Goal: Navigation & Orientation: Find specific page/section

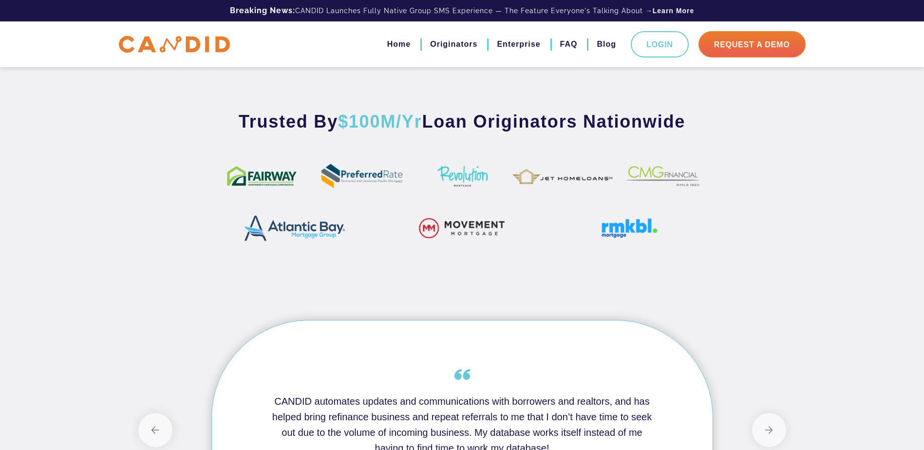
scroll to position [585, 0]
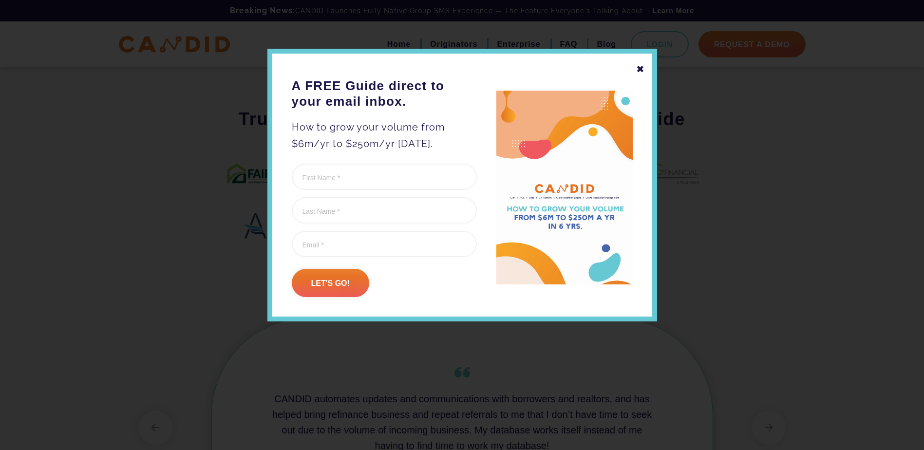
click at [637, 68] on div "✖" at bounding box center [640, 69] width 9 height 17
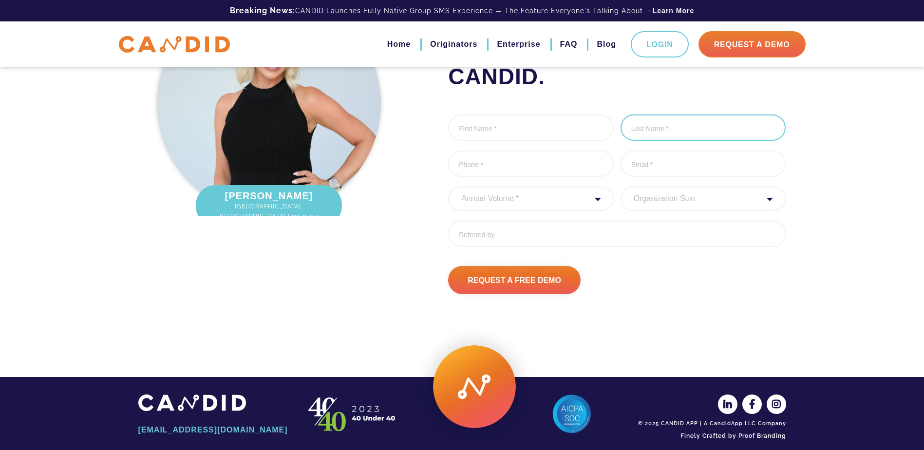
scroll to position [1299, 0]
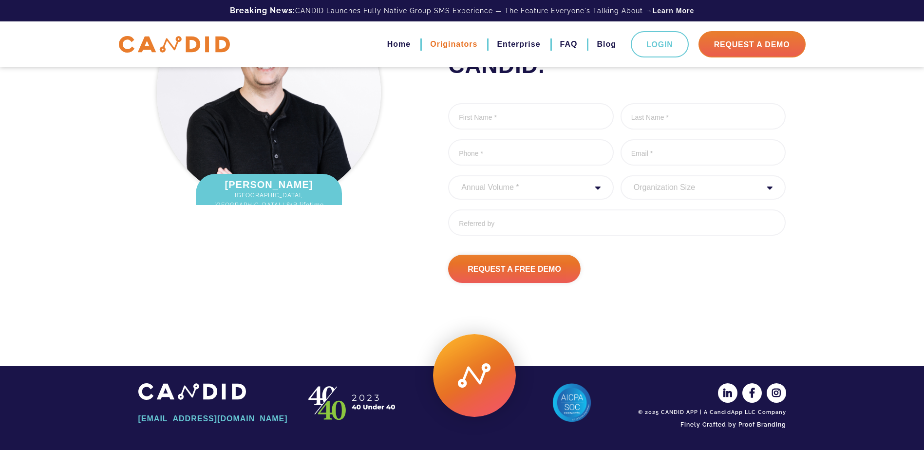
click at [457, 43] on link "Originators" at bounding box center [453, 44] width 47 height 17
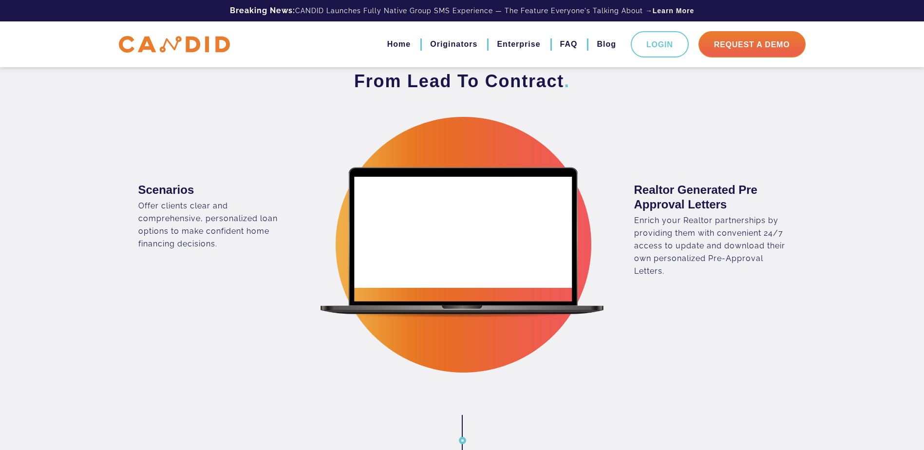
scroll to position [633, 0]
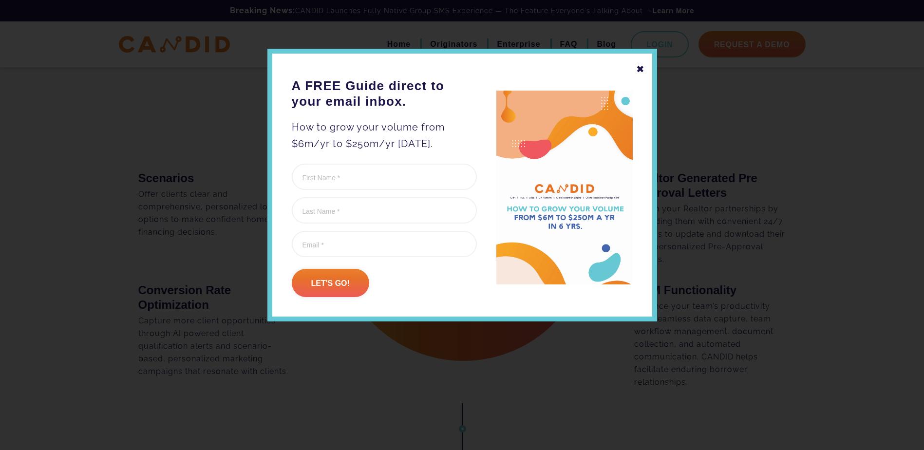
click at [638, 69] on div "✖" at bounding box center [640, 69] width 9 height 17
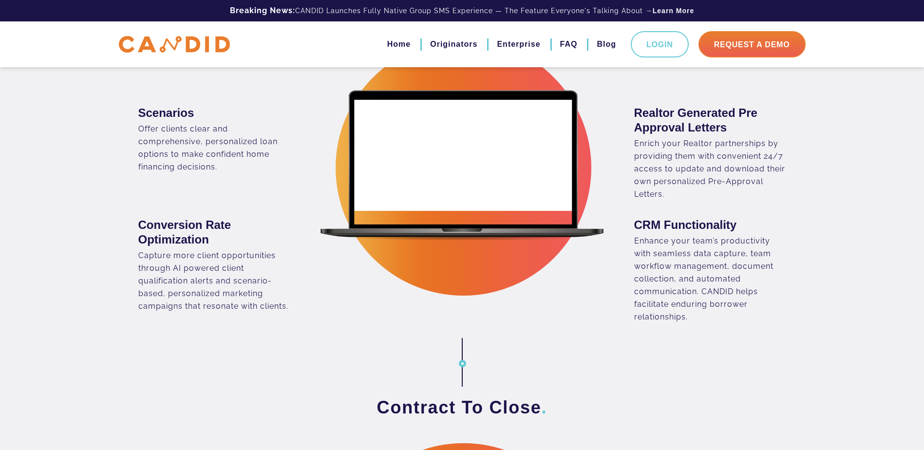
scroll to position [682, 0]
